Goal: Information Seeking & Learning: Learn about a topic

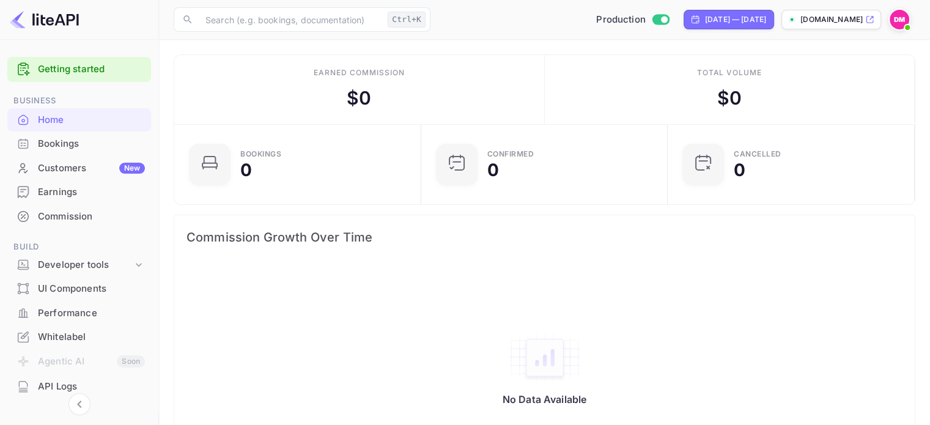
scroll to position [164, 0]
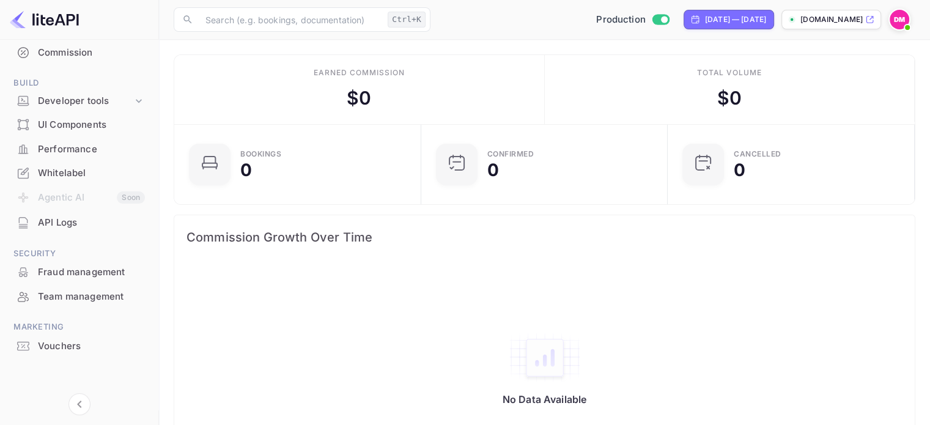
click at [64, 172] on div "Whitelabel" at bounding box center [91, 173] width 107 height 14
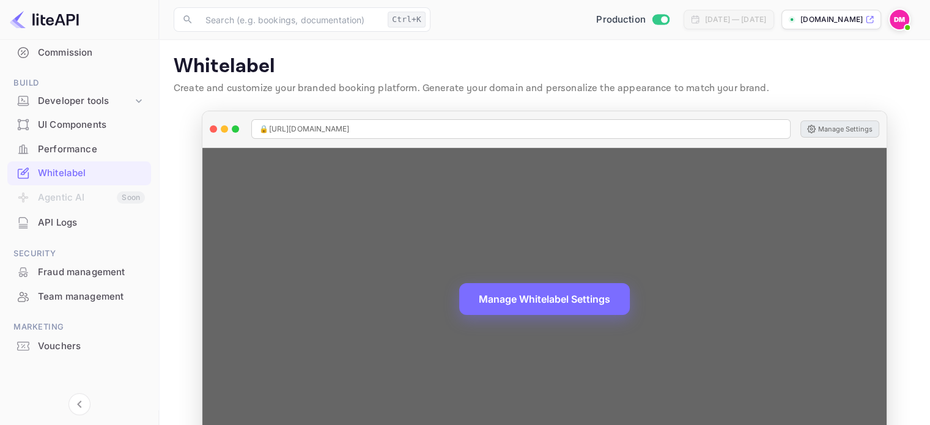
click at [824, 133] on button "Manage Settings" at bounding box center [839, 128] width 79 height 17
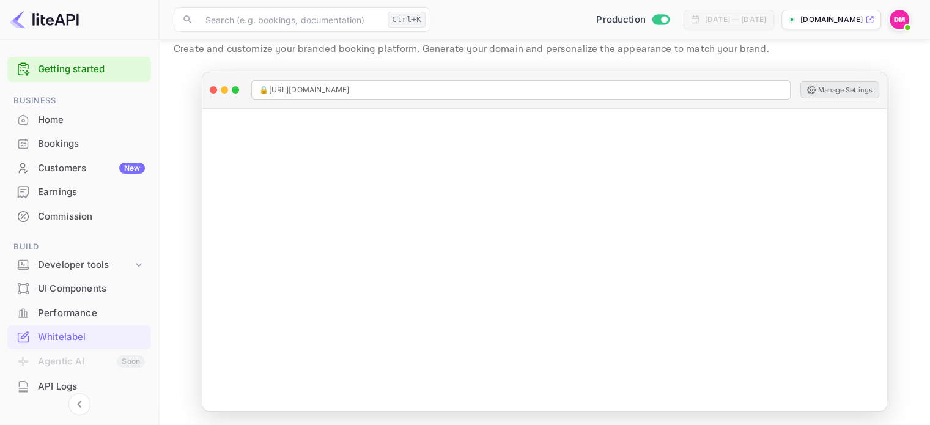
click at [78, 117] on div "Home" at bounding box center [91, 120] width 107 height 14
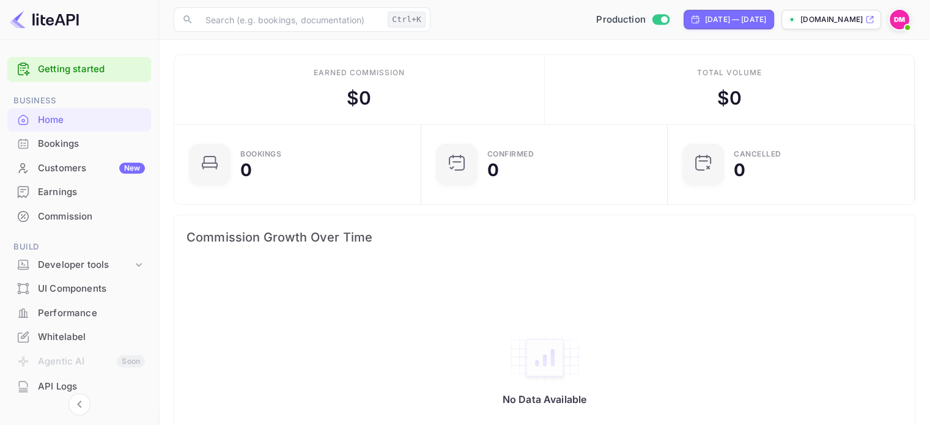
click at [902, 21] on img at bounding box center [899, 20] width 20 height 20
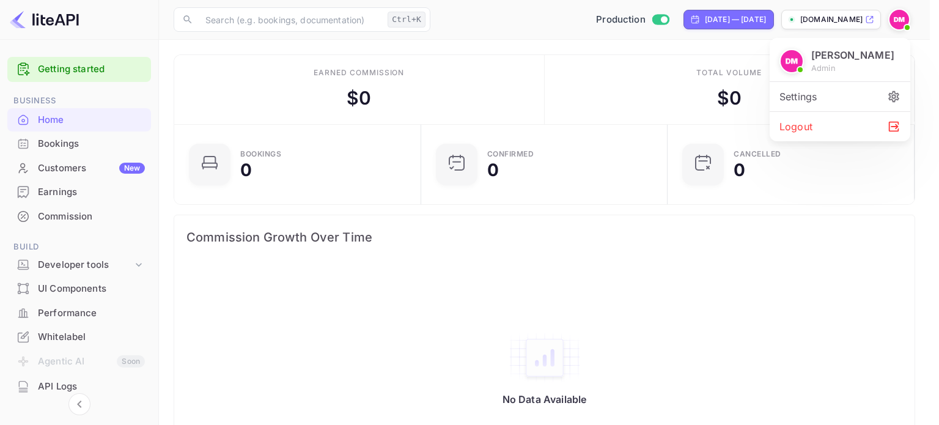
click at [825, 101] on div "Settings" at bounding box center [840, 96] width 141 height 29
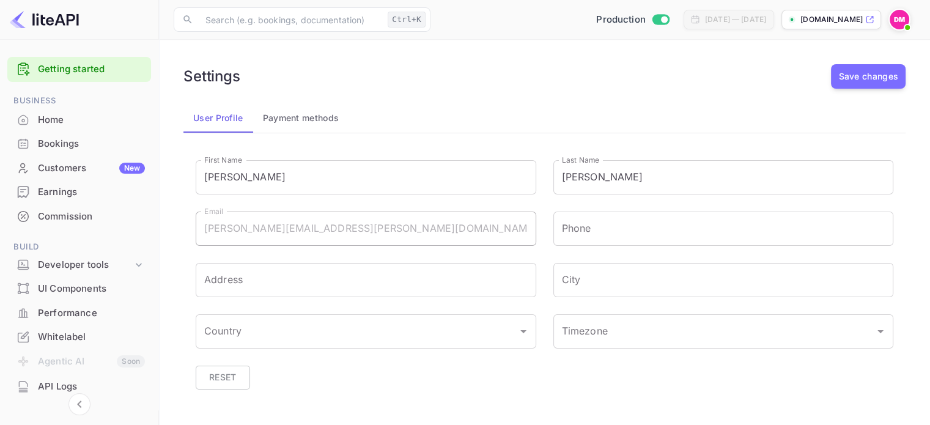
click at [61, 125] on div "Home" at bounding box center [91, 120] width 107 height 14
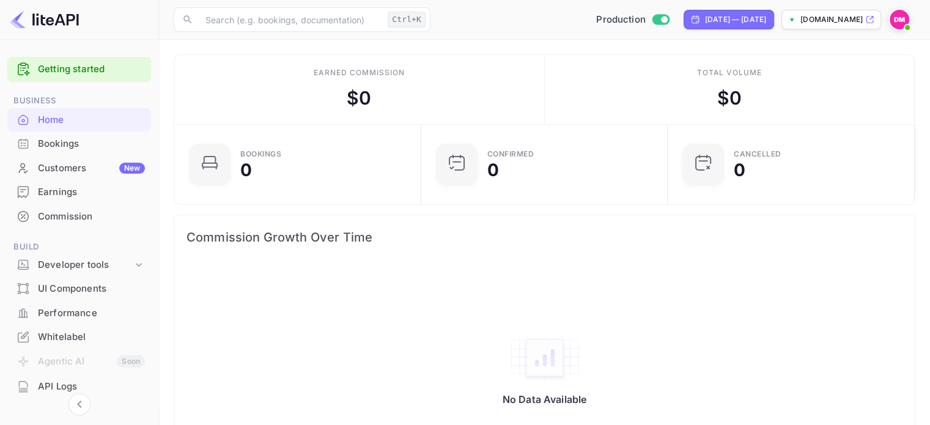
click at [847, 22] on p "[DOMAIN_NAME]" at bounding box center [831, 19] width 62 height 11
click at [76, 268] on div "Developer tools" at bounding box center [85, 265] width 95 height 14
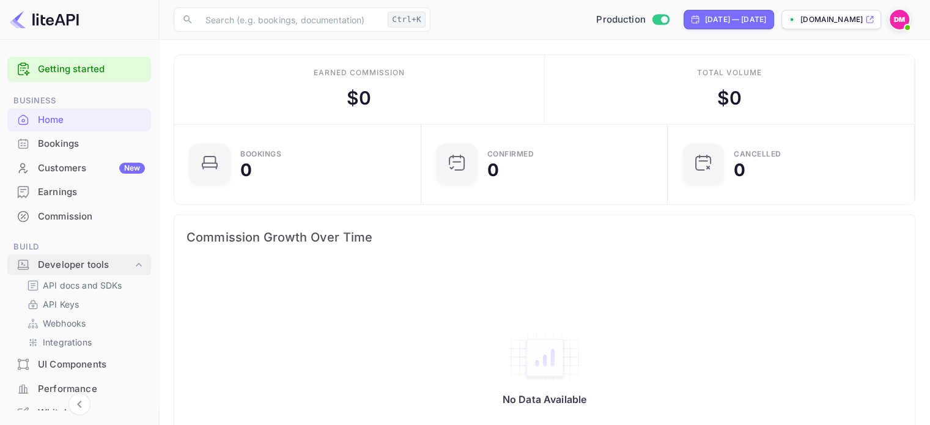
scroll to position [105, 0]
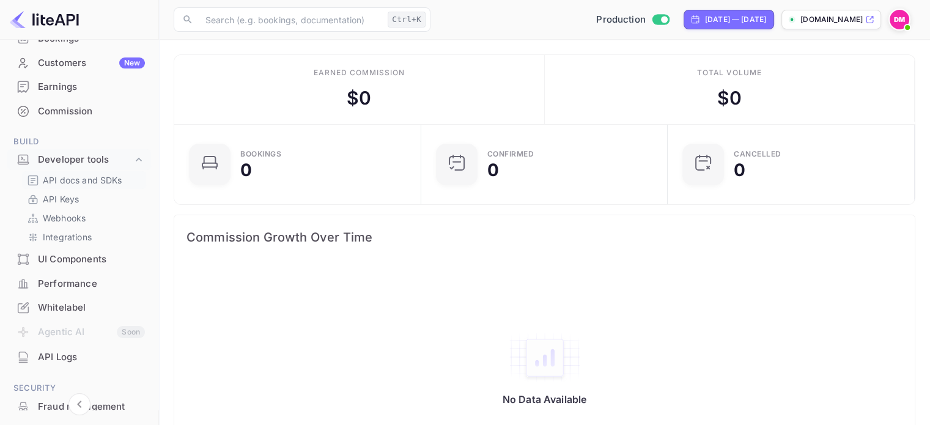
click at [62, 177] on p "API docs and SDKs" at bounding box center [82, 180] width 79 height 13
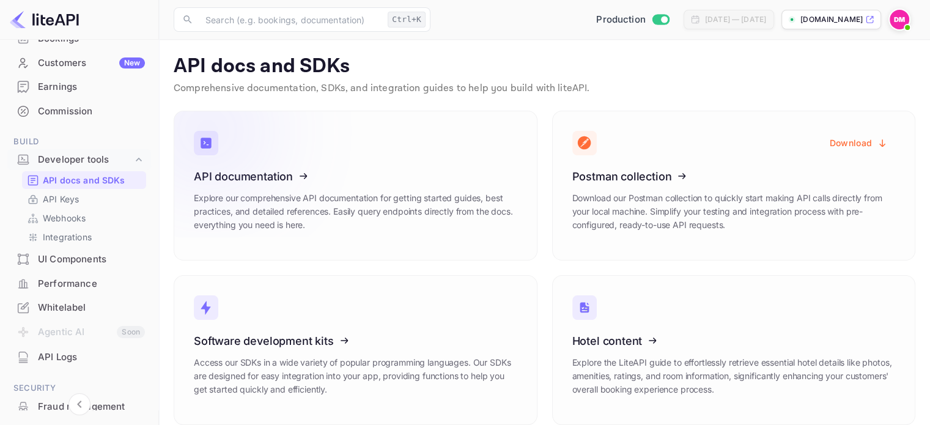
scroll to position [15, 0]
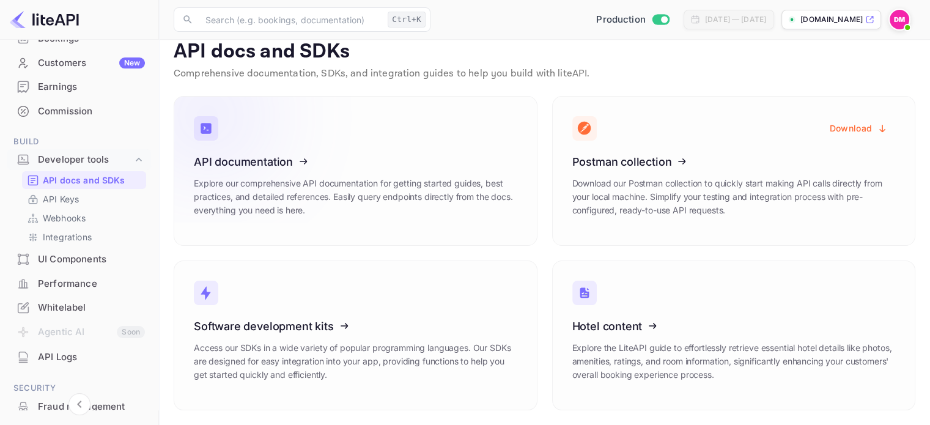
click at [394, 173] on div "API documentation Explore our comprehensive API documentation for getting start…" at bounding box center [355, 190] width 323 height 70
click at [64, 224] on div "Webhooks" at bounding box center [84, 218] width 124 height 18
click at [76, 237] on p "Integrations" at bounding box center [67, 236] width 49 height 13
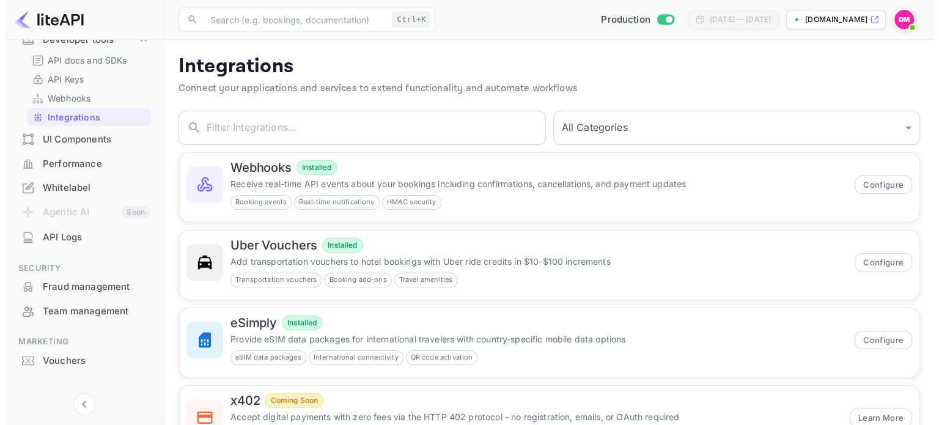
scroll to position [227, 0]
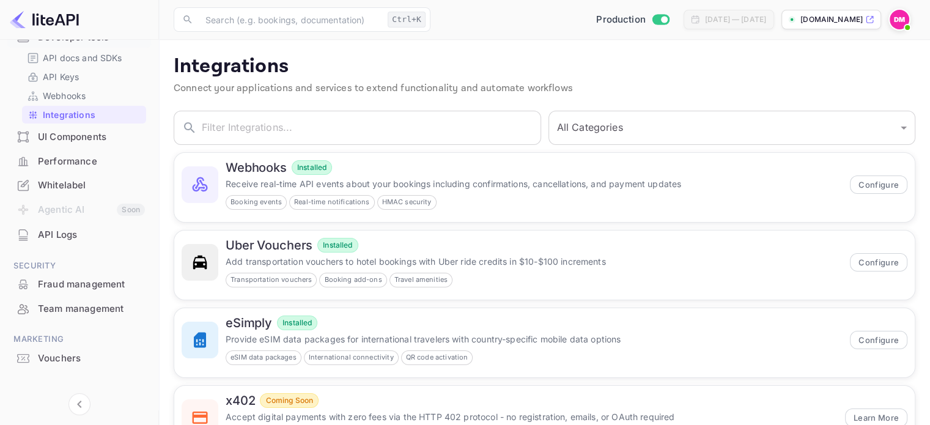
click at [78, 253] on ul "Getting started Business Home Bookings Customers New Earnings Commission Build …" at bounding box center [79, 123] width 144 height 597
click at [86, 240] on div "API Logs" at bounding box center [91, 235] width 107 height 14
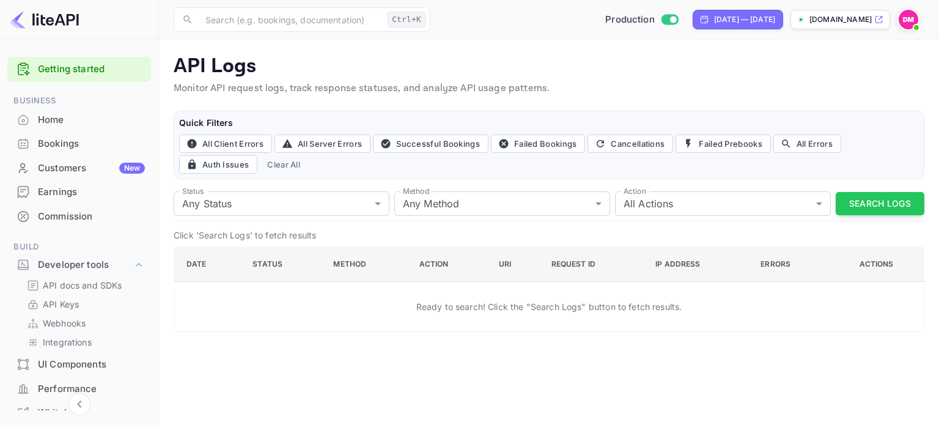
click at [84, 119] on div "Home" at bounding box center [91, 120] width 107 height 14
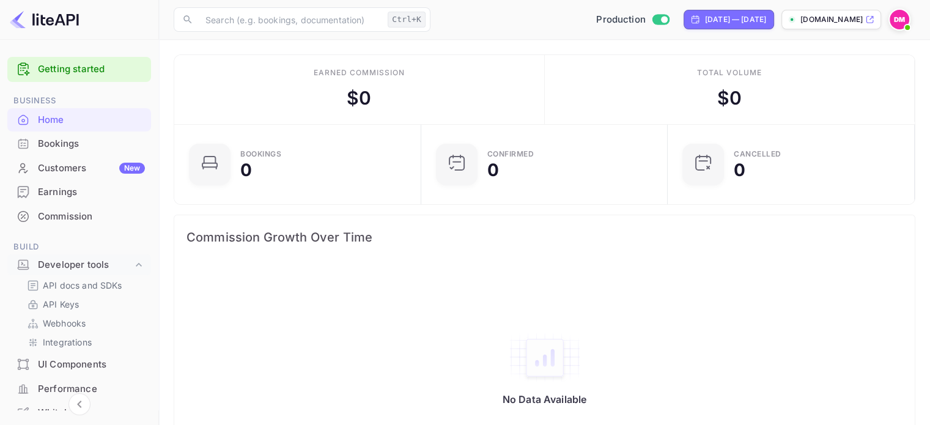
click at [70, 19] on img at bounding box center [44, 20] width 69 height 20
click at [59, 73] on link "Getting started" at bounding box center [91, 69] width 107 height 14
